Goal: Transaction & Acquisition: Subscribe to service/newsletter

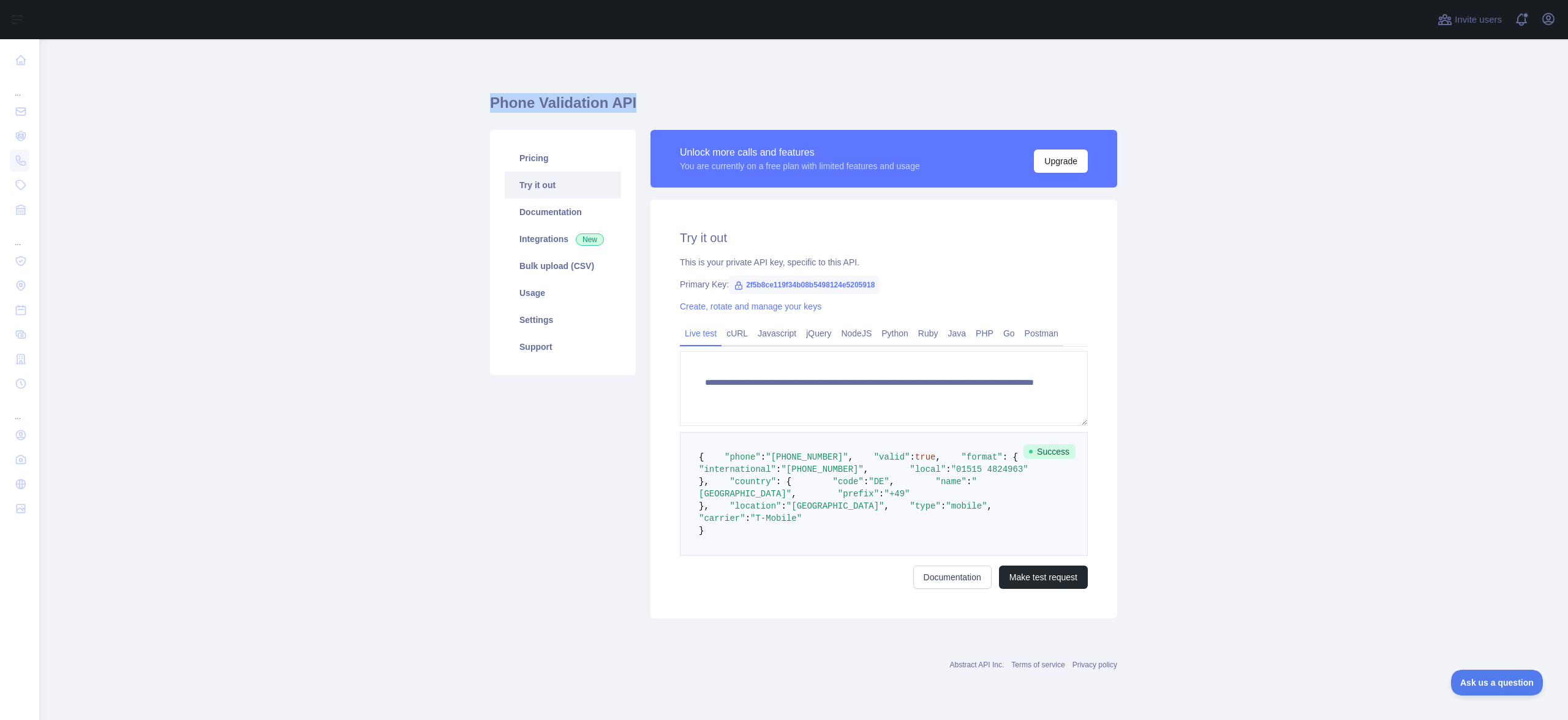
drag, startPoint x: 634, startPoint y: 99, endPoint x: 486, endPoint y: 100, distance: 148.0
click at [484, 100] on main "**********" at bounding box center [804, 380] width 1529 height 681
copy h1 "Phone Validation API"
click at [1056, 160] on button "Upgrade" at bounding box center [1061, 161] width 54 height 23
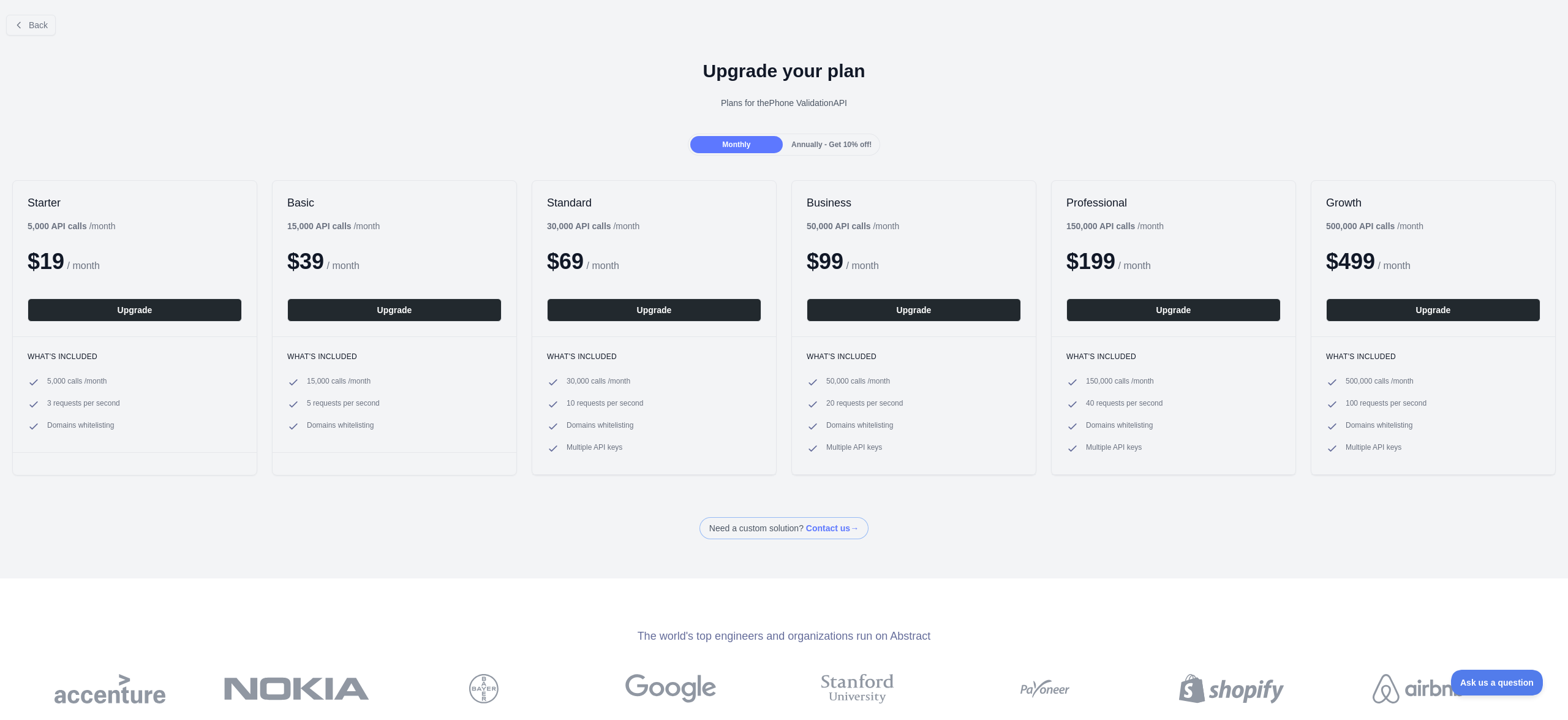
click at [225, 442] on div "What's included 5,000 calls / month 3 requests per second Domains whitelisting" at bounding box center [134, 394] width 244 height 116
click at [292, 198] on h2 "Basic" at bounding box center [395, 202] width 215 height 14
copy h2 "Basic"
